Goal: Information Seeking & Learning: Learn about a topic

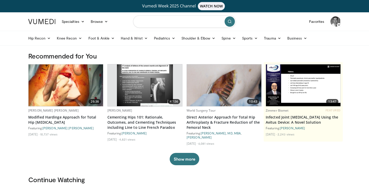
click at [204, 25] on input "Search topics, interventions" at bounding box center [184, 21] width 103 height 12
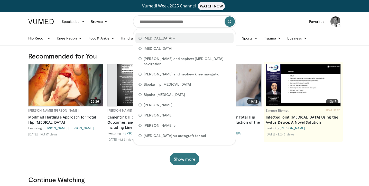
click at [166, 39] on div "[MEDICAL_DATA] -" at bounding box center [184, 38] width 98 height 10
type input "**********"
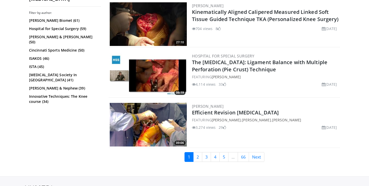
scroll to position [1283, 0]
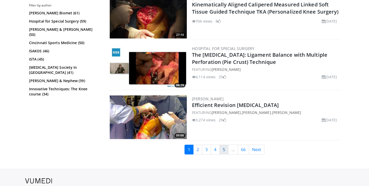
click at [224, 146] on link "5" at bounding box center [223, 150] width 9 height 10
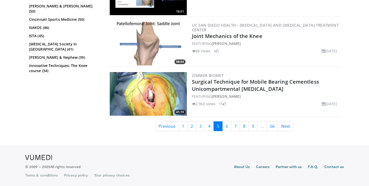
scroll to position [1256, 0]
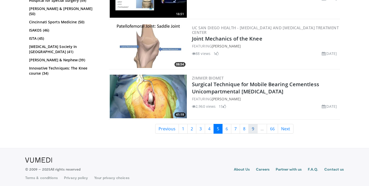
click at [250, 129] on link "9" at bounding box center [252, 129] width 9 height 10
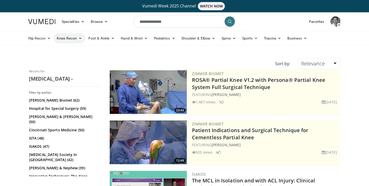
click at [77, 40] on link "Knee Recon" at bounding box center [70, 38] width 32 height 10
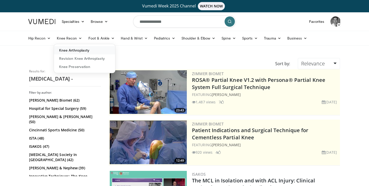
click at [73, 49] on link "Knee Arthroplasty" at bounding box center [84, 50] width 61 height 8
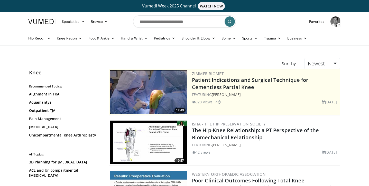
drag, startPoint x: 101, startPoint y: 95, endPoint x: 100, endPoint y: 119, distance: 24.1
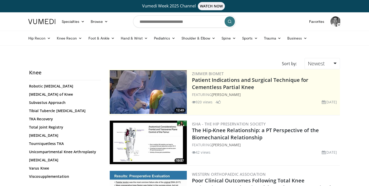
scroll to position [426, 0]
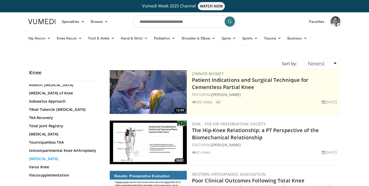
click at [49, 156] on link "[MEDICAL_DATA]" at bounding box center [63, 158] width 69 height 5
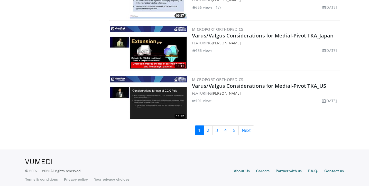
scroll to position [1205, 0]
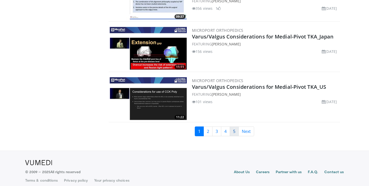
click at [232, 129] on link "5" at bounding box center [233, 132] width 9 height 10
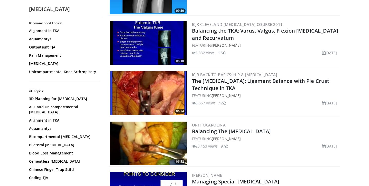
scroll to position [648, 0]
